Goal: Book appointment/travel/reservation

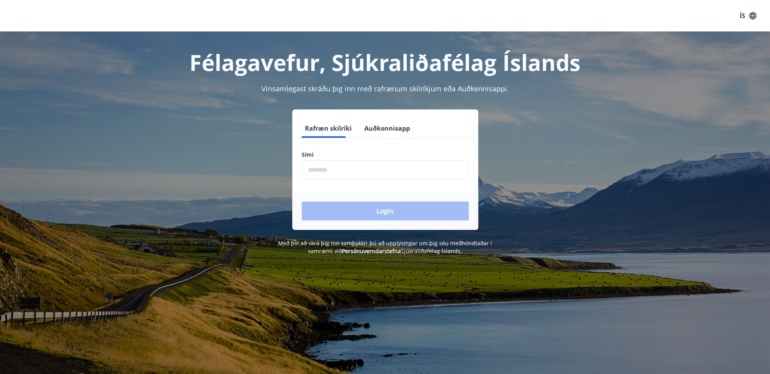
click at [363, 169] on input "phone" at bounding box center [385, 169] width 167 height 19
type input "********"
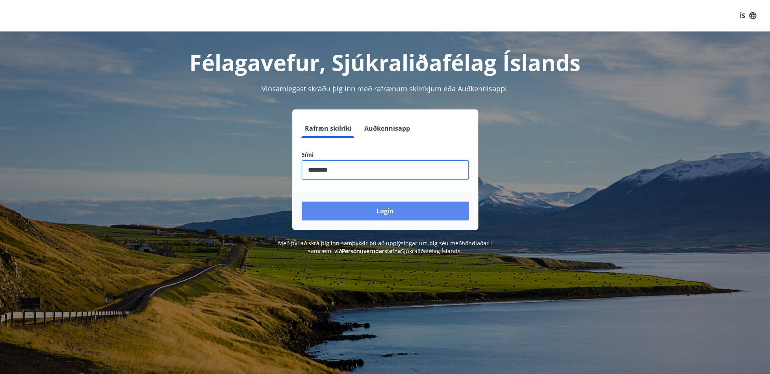
click at [358, 213] on button "Login" at bounding box center [385, 211] width 167 height 19
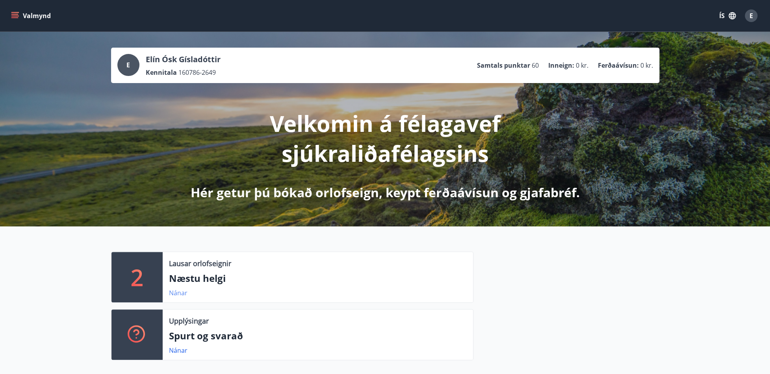
click at [181, 291] on link "Nánar" at bounding box center [178, 293] width 19 height 9
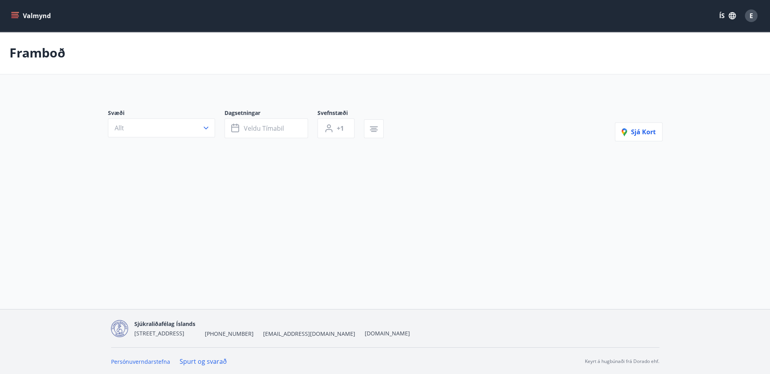
type input "*"
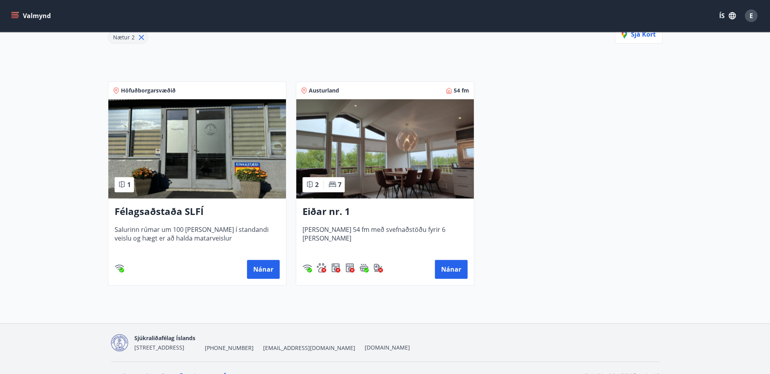
click at [377, 225] on span "[PERSON_NAME] 54 fm með svefnaðstöðu fyrir 6 [PERSON_NAME]" at bounding box center [385, 238] width 165 height 26
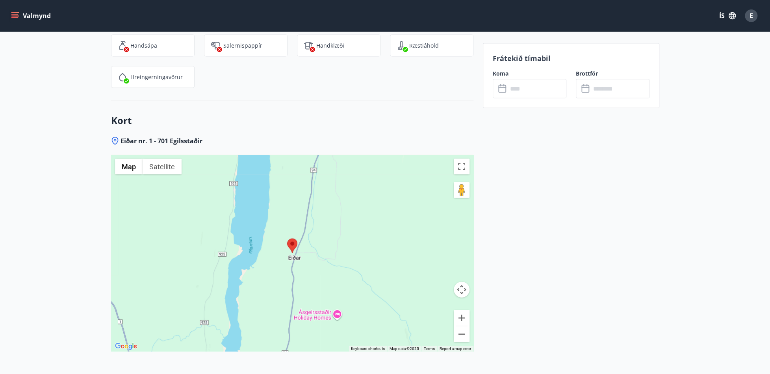
scroll to position [1182, 0]
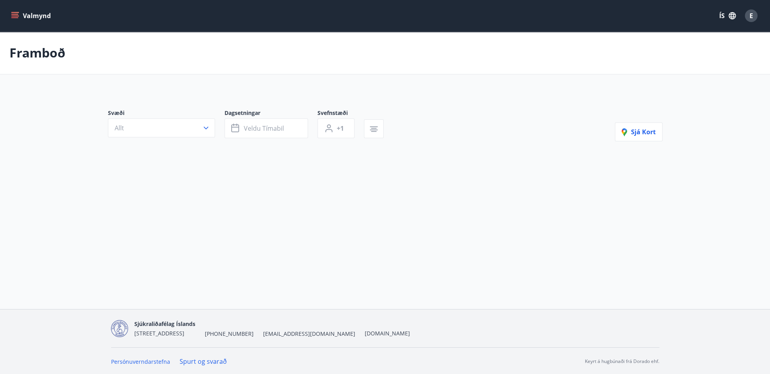
type input "*"
click at [16, 15] on icon "menu" at bounding box center [15, 16] width 8 height 8
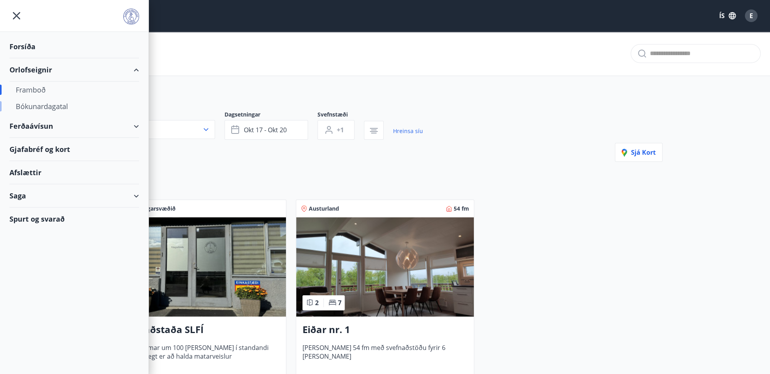
click at [46, 104] on div "Bókunardagatal" at bounding box center [74, 106] width 117 height 17
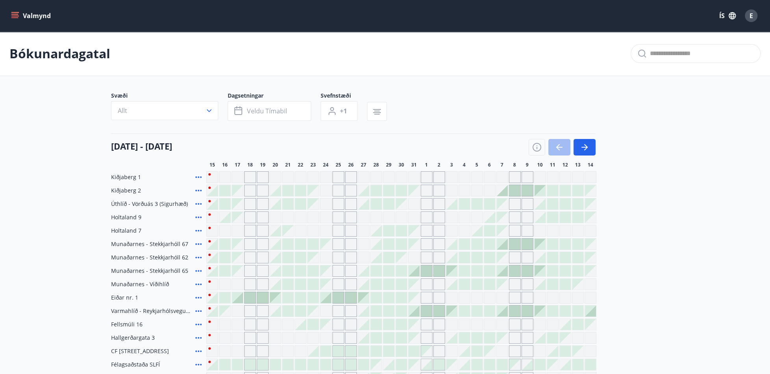
click at [199, 216] on icon at bounding box center [198, 217] width 9 height 9
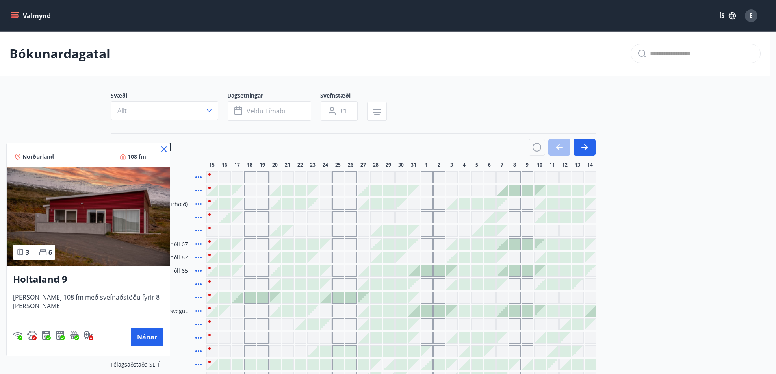
click at [159, 149] on icon at bounding box center [163, 149] width 9 height 9
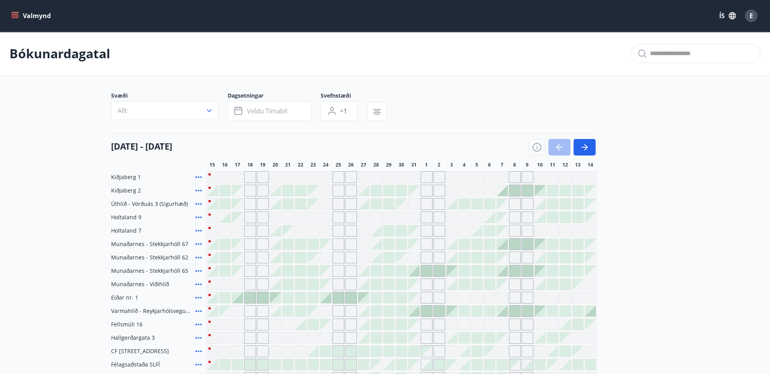
click at [197, 230] on icon at bounding box center [198, 230] width 9 height 9
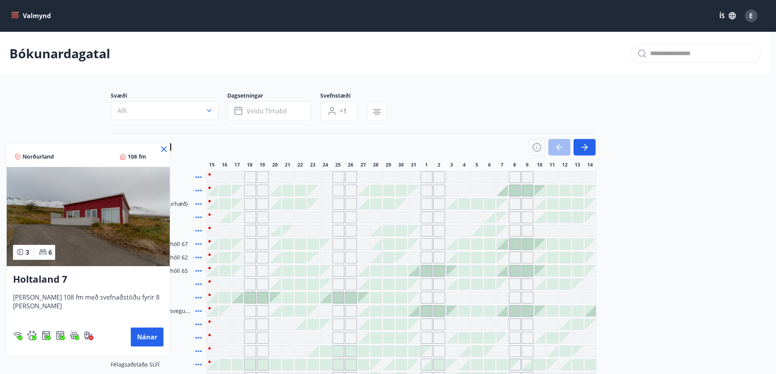
click at [161, 148] on icon at bounding box center [164, 150] width 6 height 6
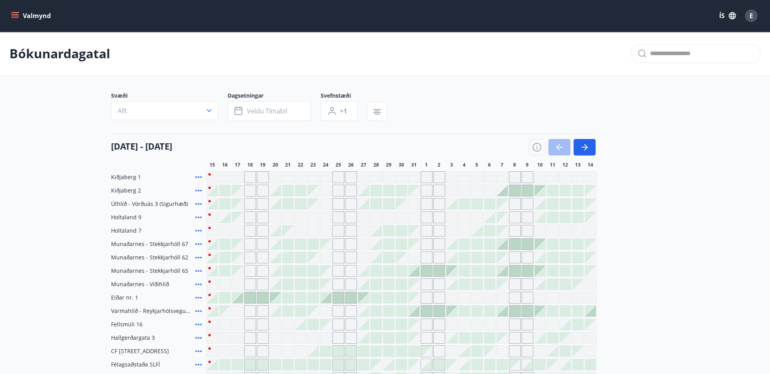
click at [249, 216] on div "Gráir dagar eru ekki bókanlegir" at bounding box center [250, 218] width 12 height 12
click at [12, 14] on icon "menu" at bounding box center [14, 14] width 7 height 1
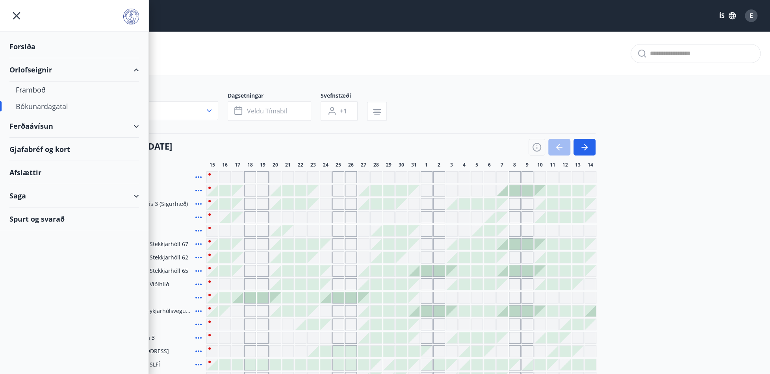
click at [14, 15] on icon "menu" at bounding box center [16, 16] width 14 height 14
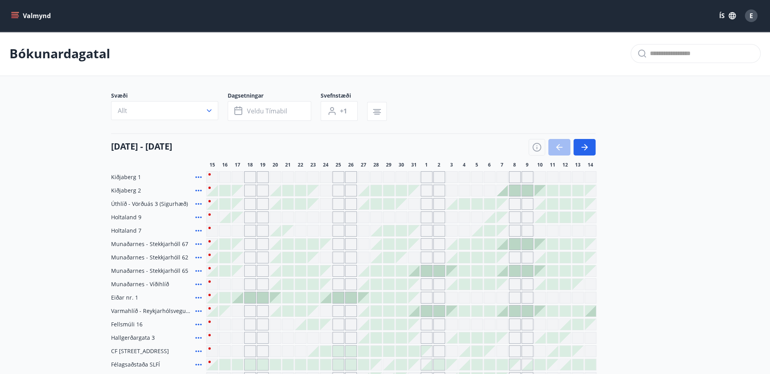
click at [746, 18] on div "E" at bounding box center [751, 15] width 13 height 13
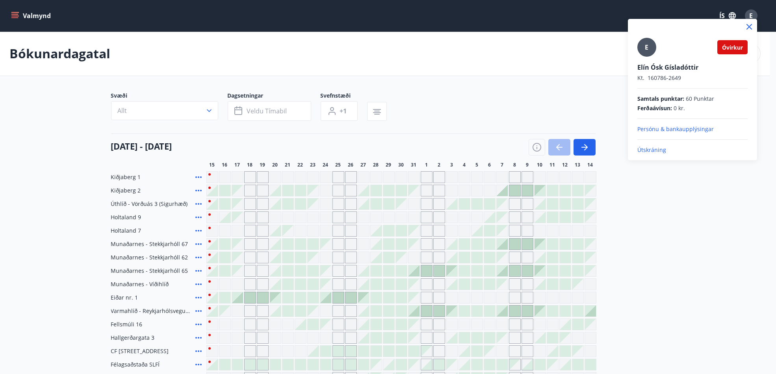
click at [649, 148] on p "Útskráning" at bounding box center [693, 150] width 110 height 8
